Goal: Task Accomplishment & Management: Manage account settings

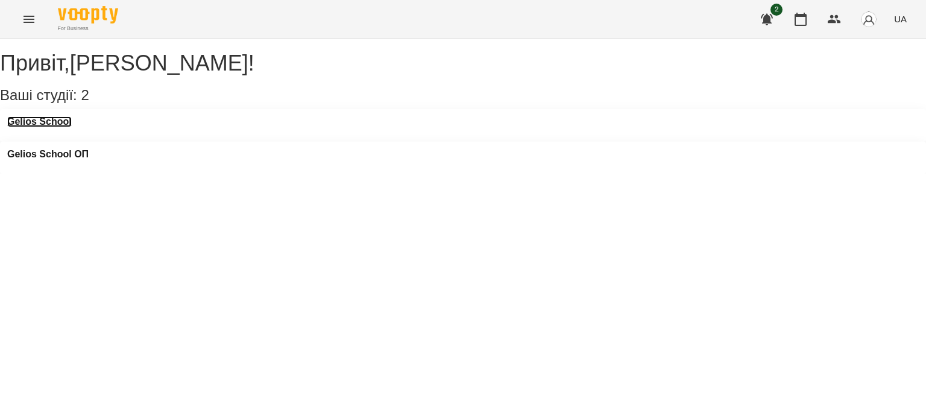
click at [39, 127] on h3 "Gelios School" at bounding box center [39, 121] width 65 height 11
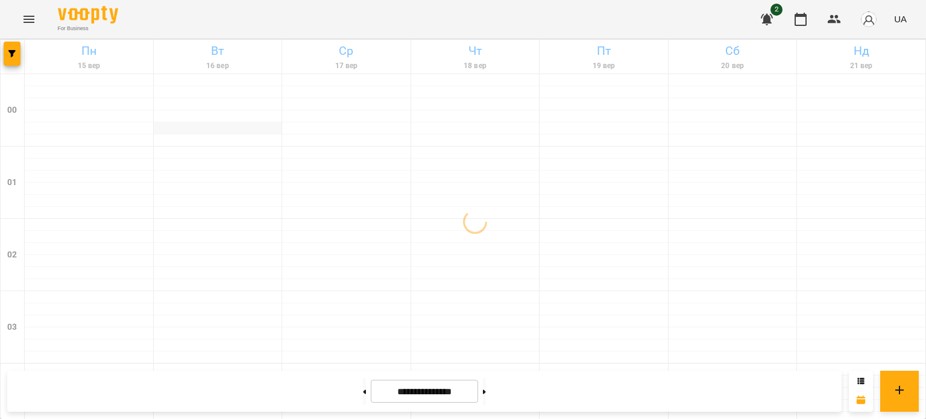
click at [232, 122] on div at bounding box center [218, 128] width 128 height 12
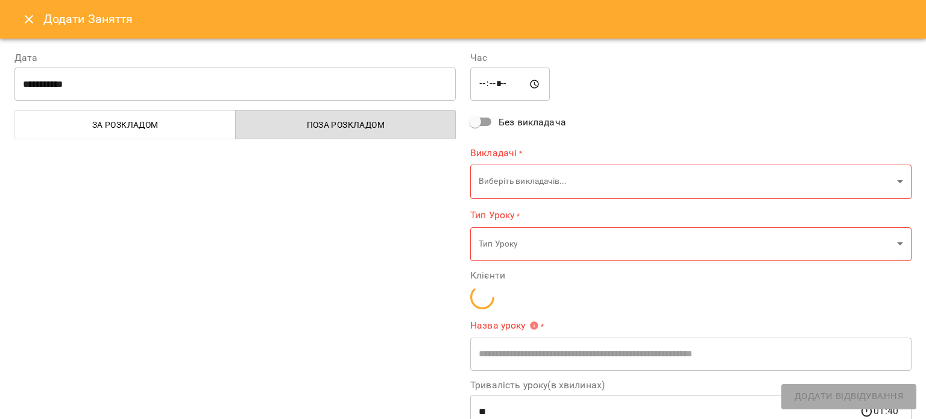
type input "**********"
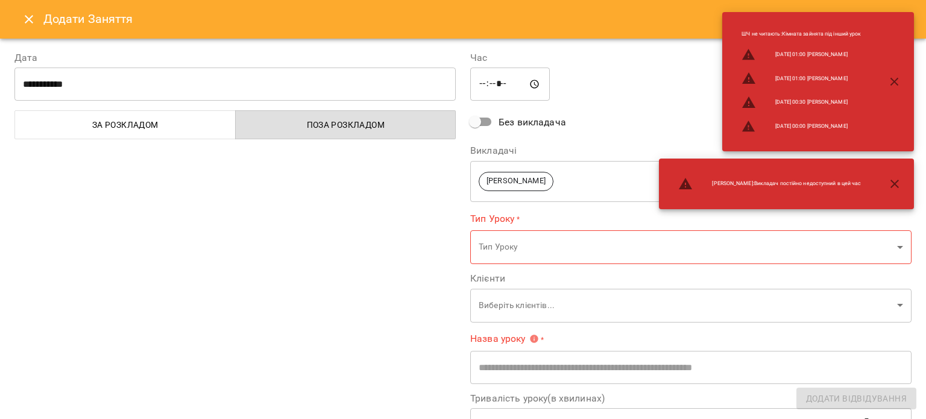
click at [24, 17] on icon "Close" at bounding box center [29, 19] width 14 height 14
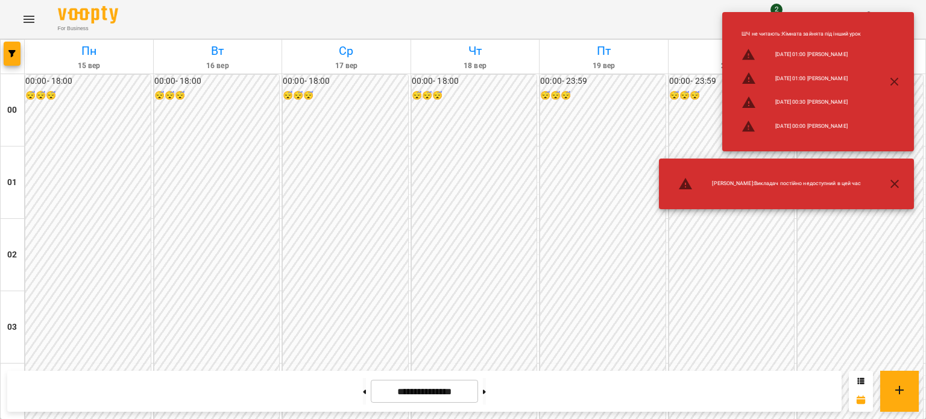
scroll to position [1387, 0]
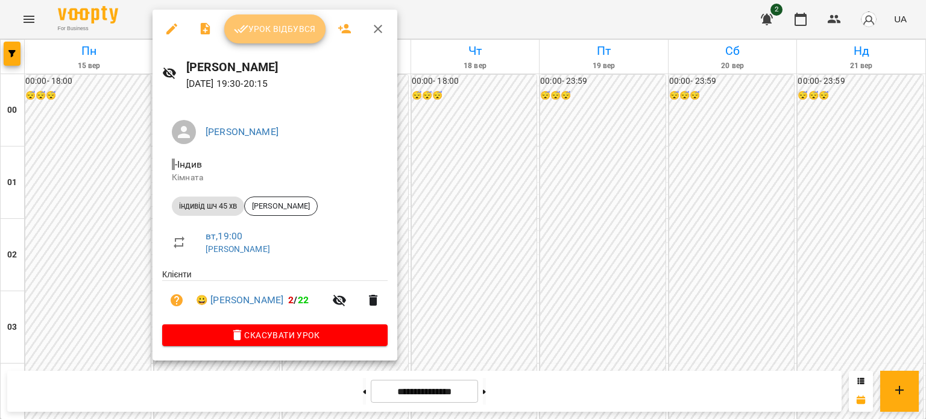
click at [270, 28] on span "Урок відбувся" at bounding box center [275, 29] width 82 height 14
